Goal: Task Accomplishment & Management: Use online tool/utility

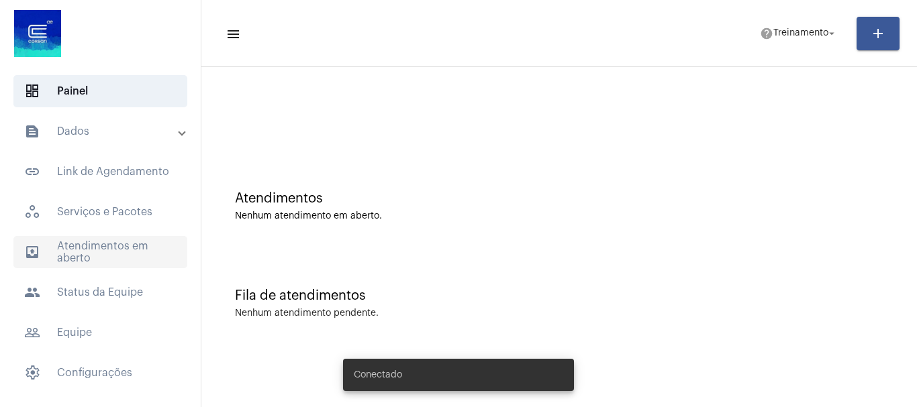
click at [81, 244] on span "outbox_outline Atendimentos em aberto" at bounding box center [100, 252] width 174 height 32
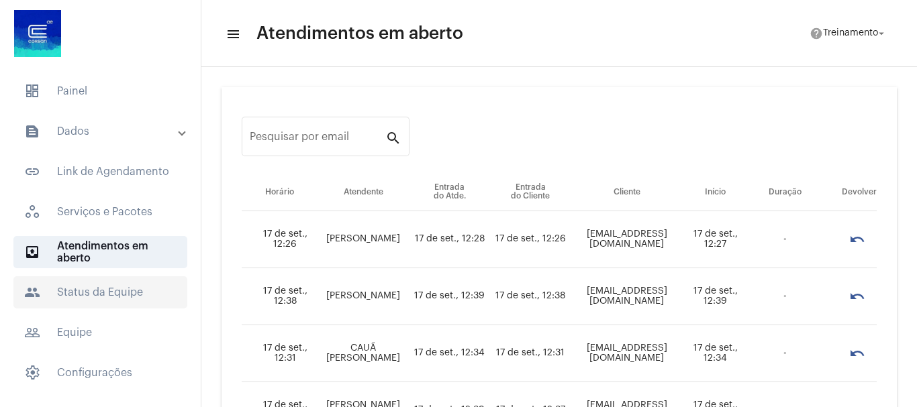
click at [98, 293] on span "people Status da Equipe" at bounding box center [100, 293] width 174 height 32
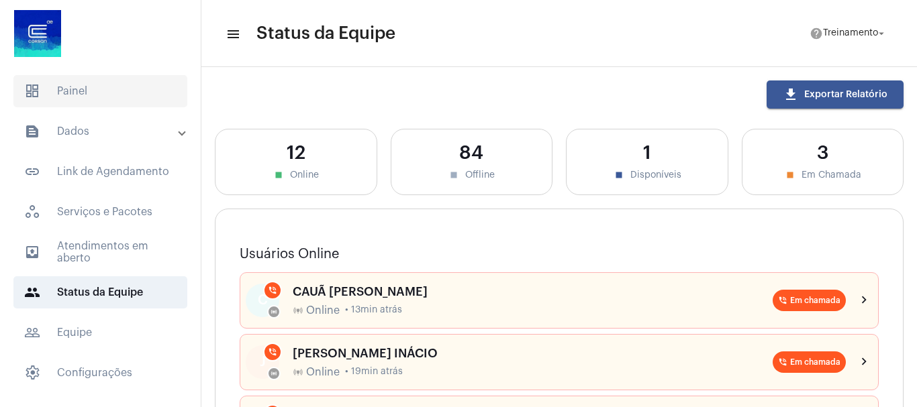
click at [76, 92] on span "dashboard Painel" at bounding box center [100, 91] width 174 height 32
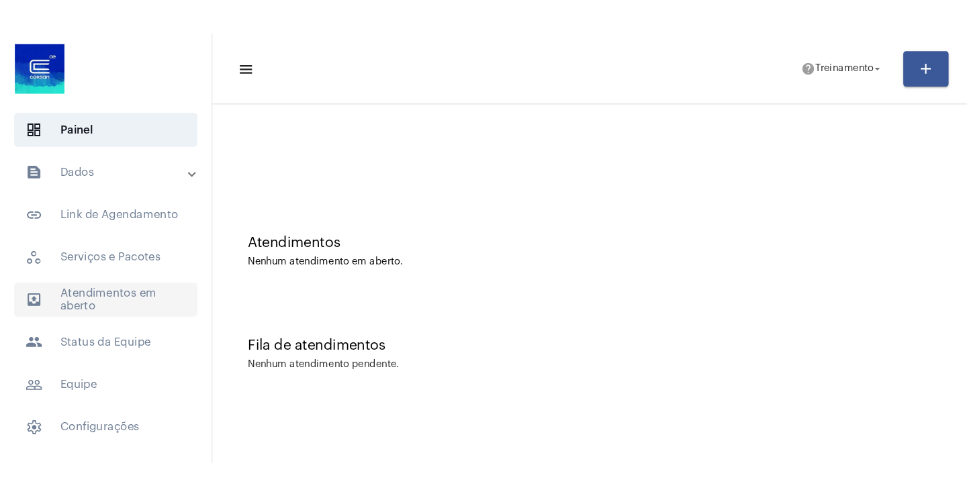
scroll to position [30, 0]
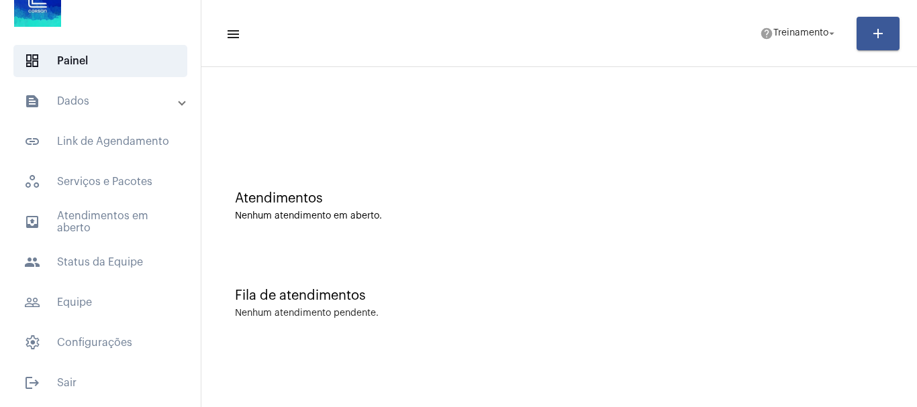
click at [80, 102] on mat-panel-title "text_snippet_outlined Dados" at bounding box center [101, 101] width 155 height 16
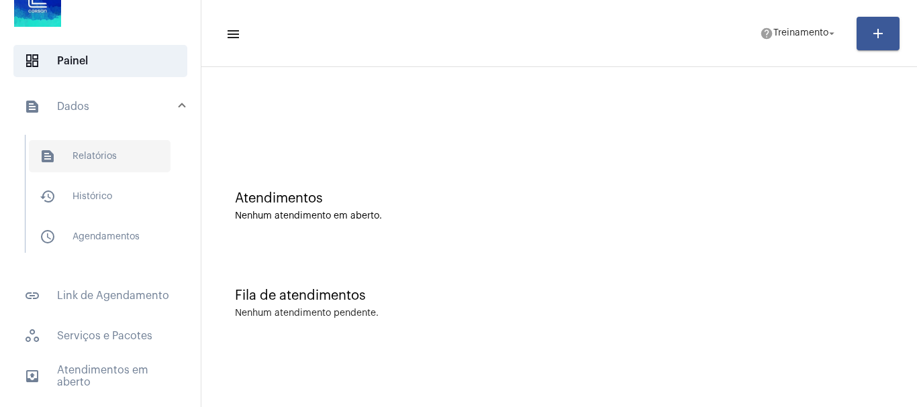
click at [99, 158] on span "text_snippet_outlined Relatórios" at bounding box center [100, 156] width 142 height 32
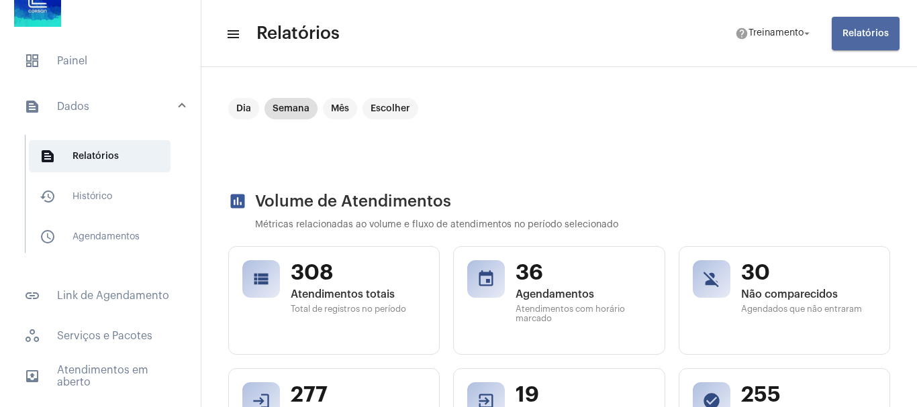
click at [867, 32] on span "Relatórios" at bounding box center [865, 33] width 46 height 9
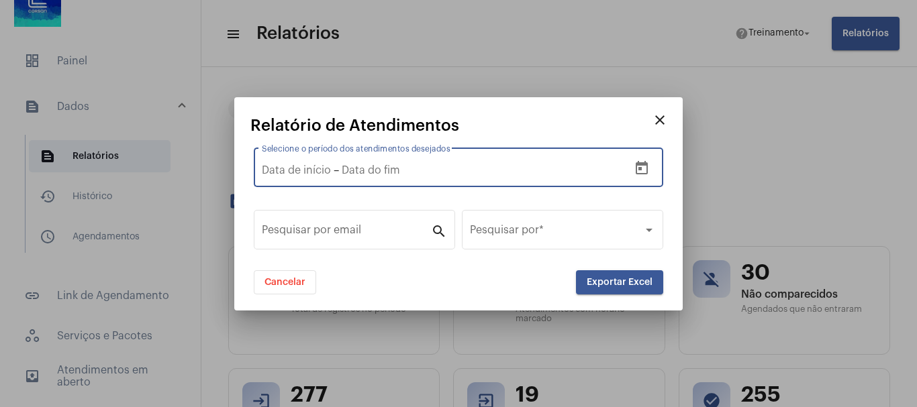
click at [362, 171] on input "text" at bounding box center [432, 170] width 181 height 12
click at [276, 166] on input "Selecione o período dos atendimentos desejados" at bounding box center [296, 170] width 69 height 12
type input "1"
type input "[DATE]"
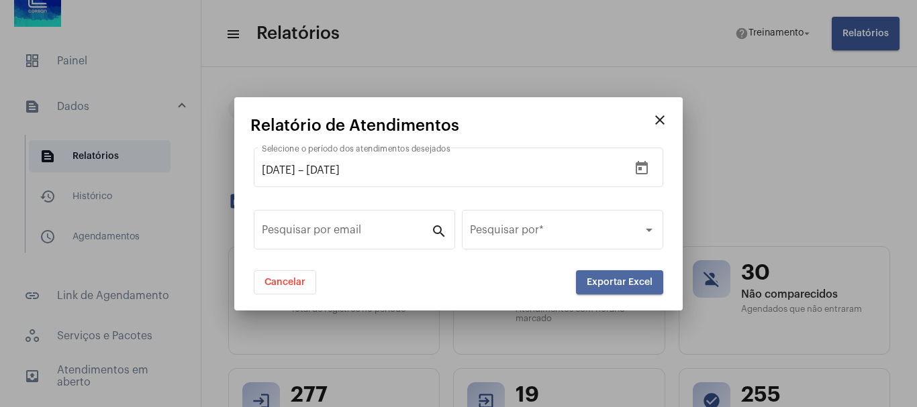
click at [614, 281] on span "Exportar Excel" at bounding box center [620, 282] width 66 height 9
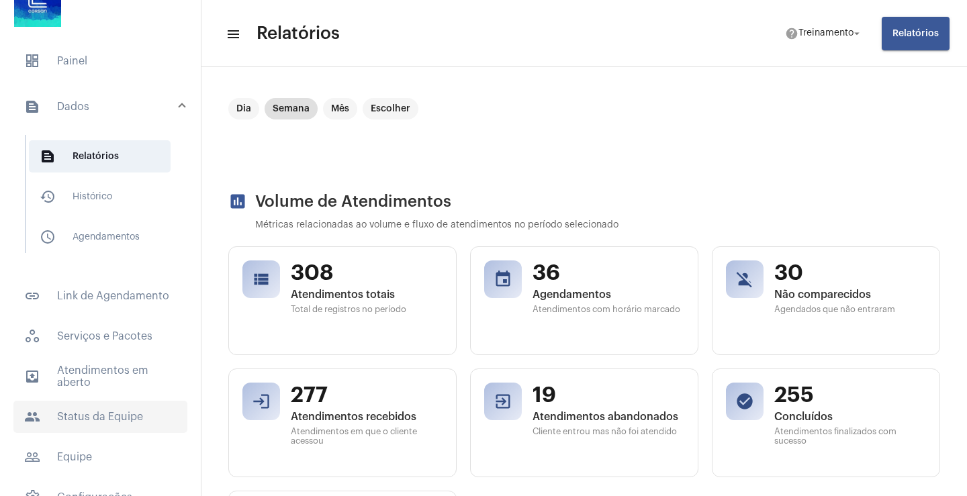
click at [101, 407] on span "people Status da Equipe" at bounding box center [100, 417] width 174 height 32
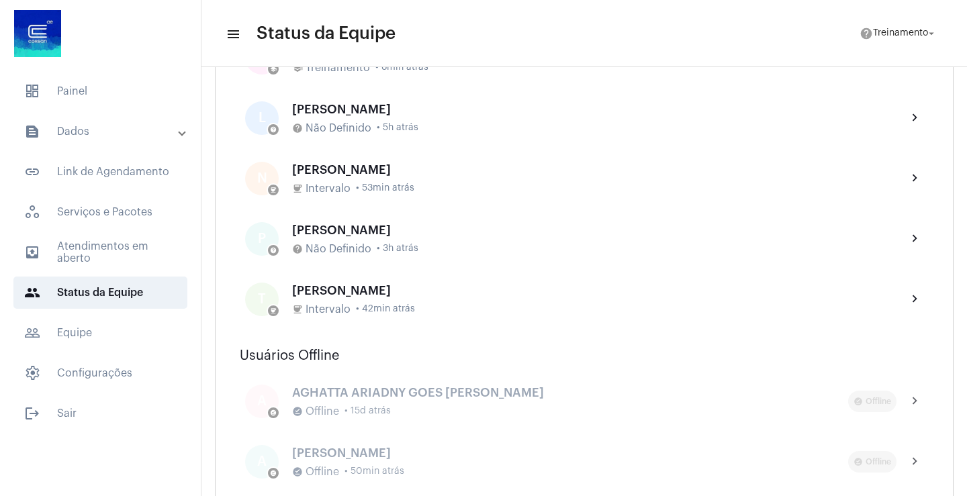
scroll to position [738, 0]
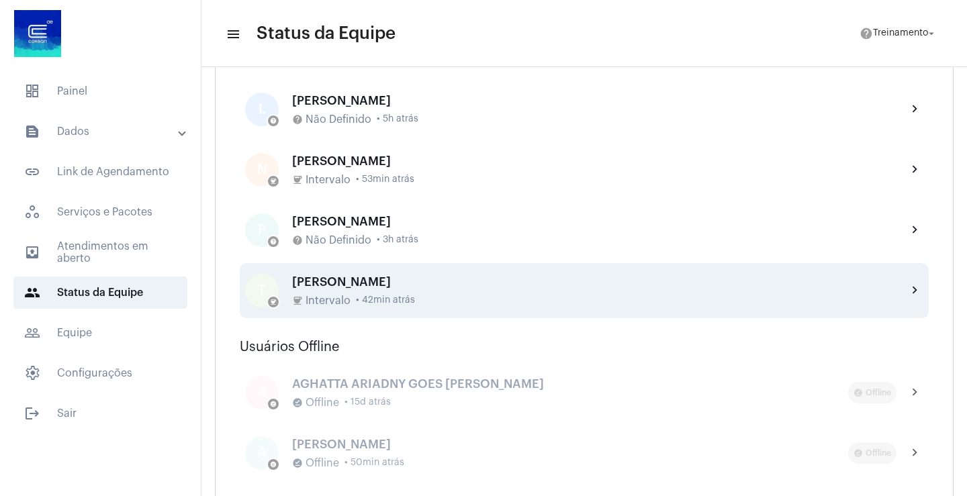
click at [384, 275] on div "[PERSON_NAME]" at bounding box center [594, 281] width 604 height 13
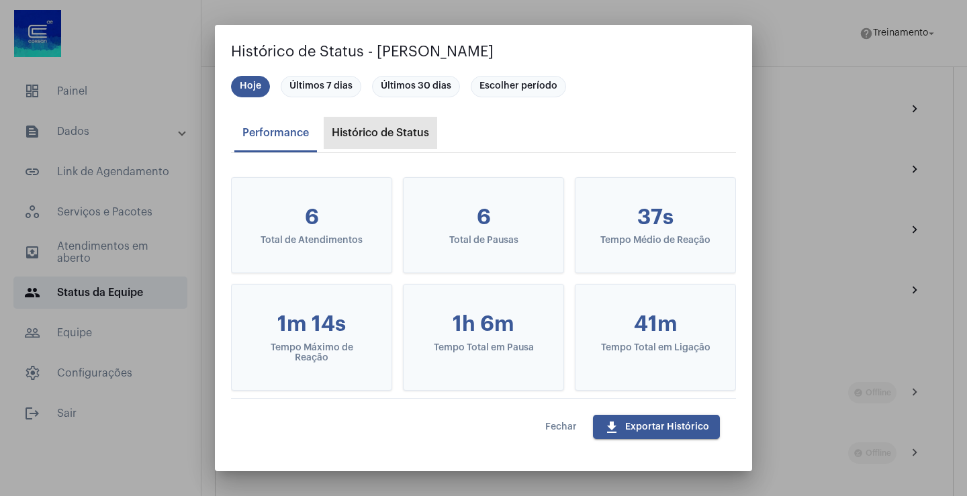
click at [403, 126] on div "Histórico de Status" at bounding box center [380, 133] width 113 height 32
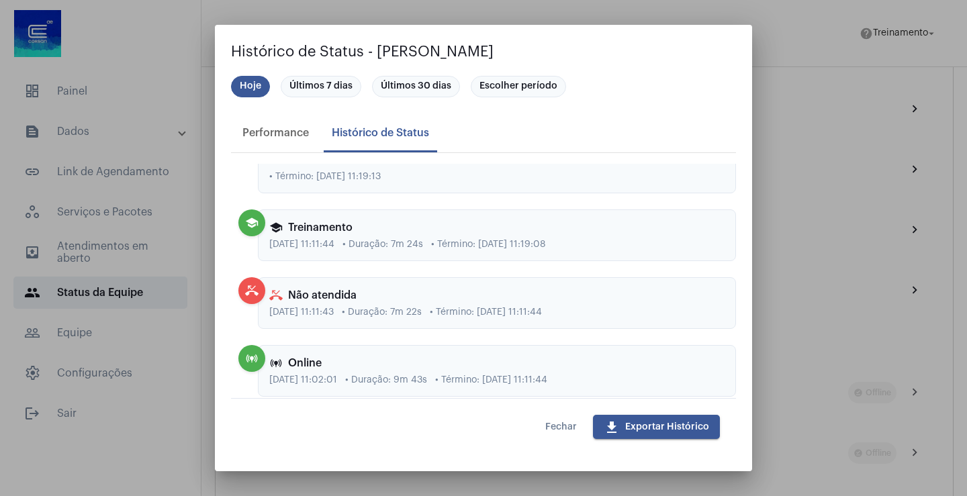
scroll to position [336, 0]
drag, startPoint x: 431, startPoint y: 308, endPoint x: 593, endPoint y: 311, distance: 161.8
click at [593, 311] on div "[DATE] 11:11:43 • Duração: 7m 22s • Término: [DATE] 11:11:44" at bounding box center [496, 312] width 455 height 10
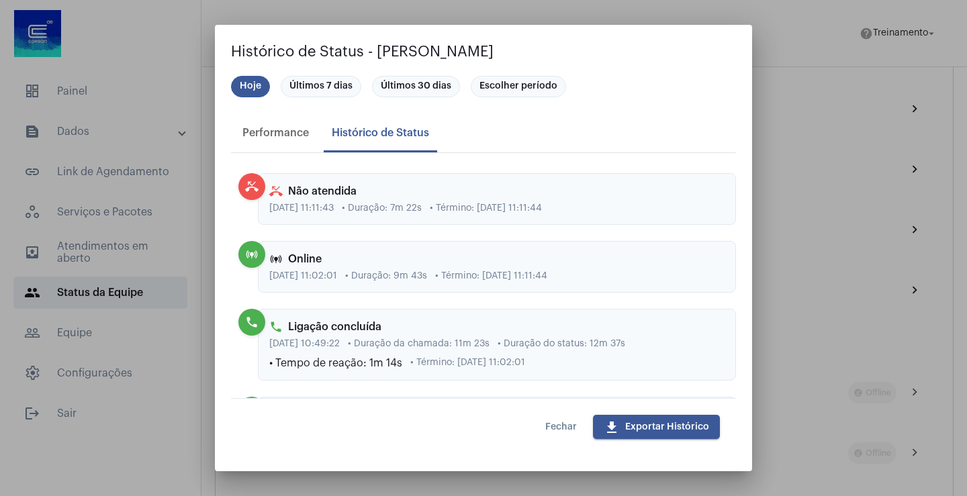
scroll to position [470, 0]
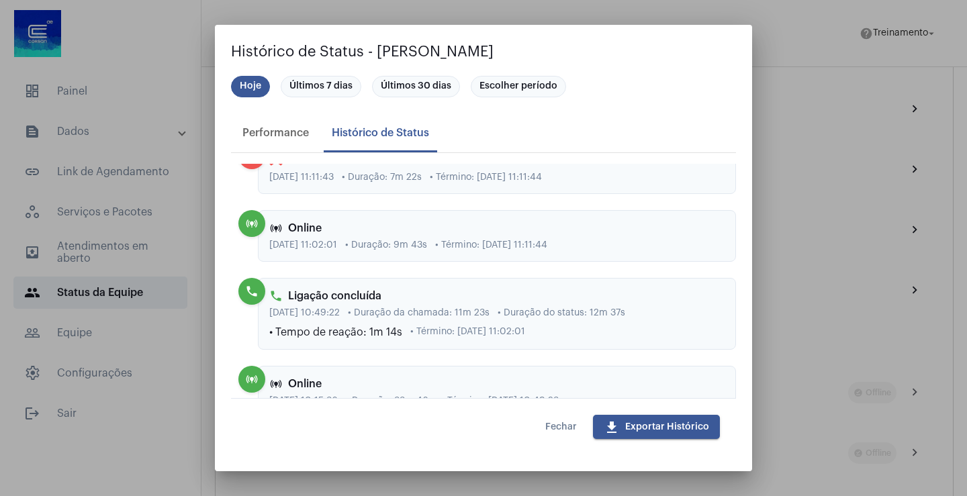
drag, startPoint x: 320, startPoint y: 244, endPoint x: 528, endPoint y: 246, distance: 208.1
click at [528, 246] on div "[DATE] 11:02:01 • Duração: 9m 43s • Término: [DATE] 11:11:44" at bounding box center [496, 245] width 455 height 10
click at [509, 336] on span "• Término: [DATE] 11:02:01" at bounding box center [467, 332] width 115 height 10
drag, startPoint x: 510, startPoint y: 326, endPoint x: 550, endPoint y: 336, distance: 41.7
click at [550, 336] on div "[DATE] 10:49:22 • Duração da chamada: 11m 23s • Duração do status: 12m 37s • Te…" at bounding box center [496, 323] width 455 height 30
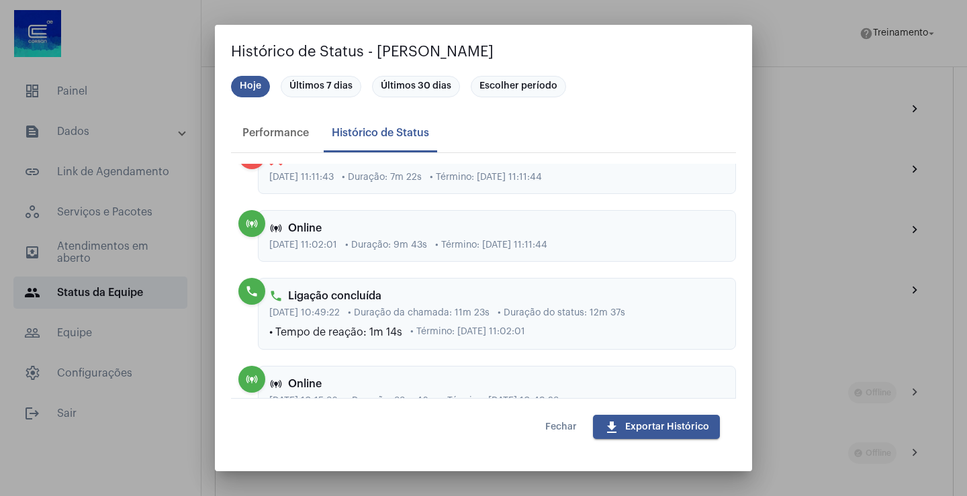
drag, startPoint x: 269, startPoint y: 242, endPoint x: 621, endPoint y: 247, distance: 351.8
click at [621, 247] on div "[DATE] 11:02:01 • Duração: 9m 43s • Término: [DATE] 11:11:44" at bounding box center [496, 245] width 455 height 10
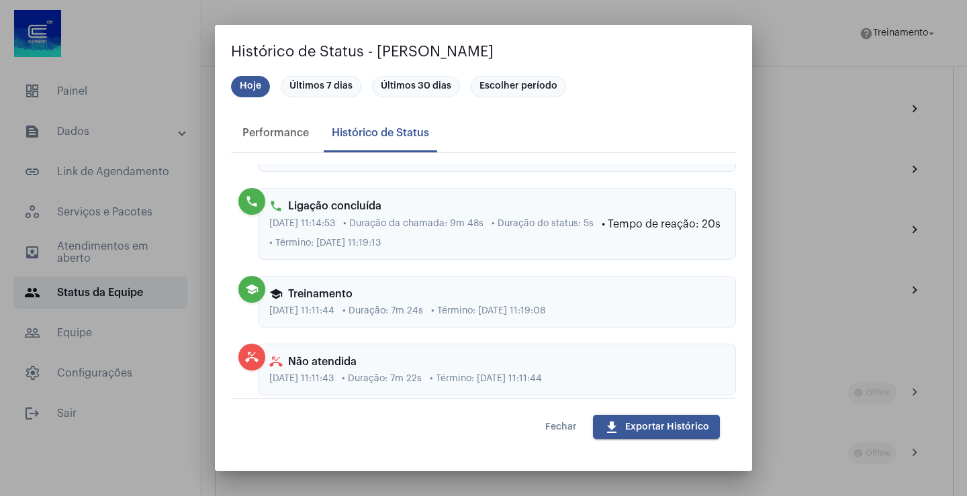
scroll to position [336, 0]
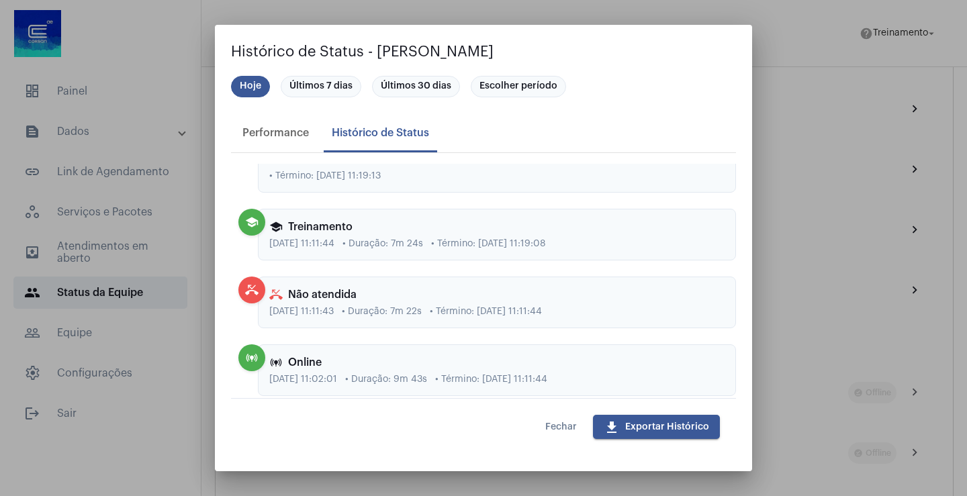
drag, startPoint x: 537, startPoint y: 303, endPoint x: 583, endPoint y: 304, distance: 46.3
click at [583, 304] on div "phone_missed Não atendida [DATE] 11:11:43 • Duração: 7m 22s • Término: [DATE] 1…" at bounding box center [497, 303] width 478 height 52
click at [279, 231] on mat-icon "school" at bounding box center [275, 226] width 13 height 13
drag, startPoint x: 263, startPoint y: 243, endPoint x: 620, endPoint y: 248, distance: 356.5
click at [620, 248] on div "school Treinamento [DATE] 11:11:44 • Duração: 7m 24s • Término: [DATE] 11:19:08" at bounding box center [497, 235] width 478 height 52
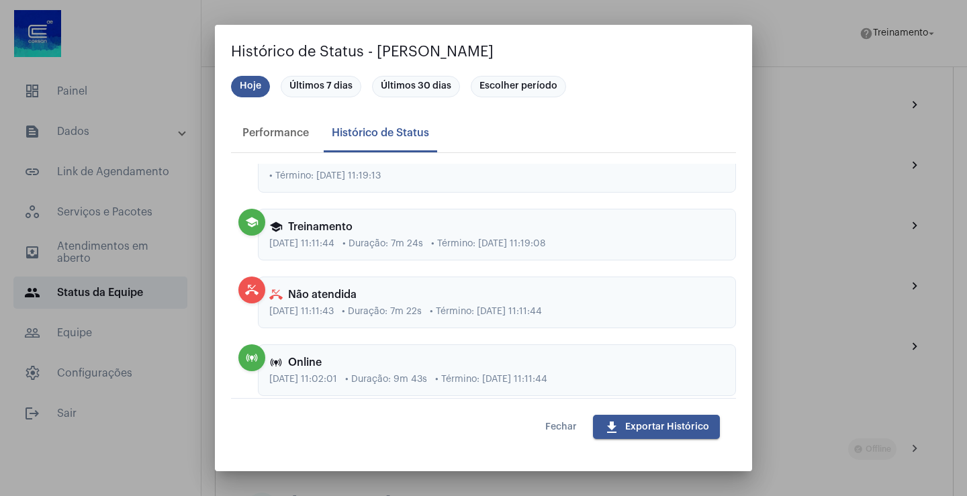
click at [561, 407] on span "Fechar" at bounding box center [561, 426] width 32 height 9
